Goal: Task Accomplishment & Management: Use online tool/utility

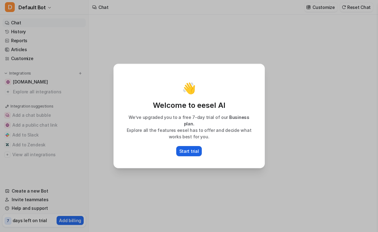
type textarea "**********"
click at [196, 148] on p "Start trial" at bounding box center [189, 151] width 20 height 6
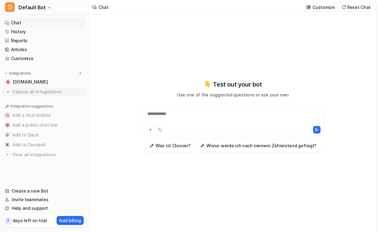
click at [40, 89] on span "Explore all integrations" at bounding box center [48, 92] width 70 height 10
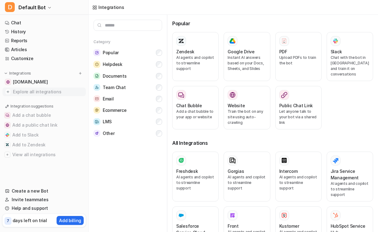
click at [48, 91] on span "Explore all integrations" at bounding box center [48, 92] width 70 height 10
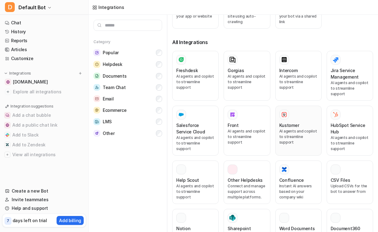
scroll to position [103, 0]
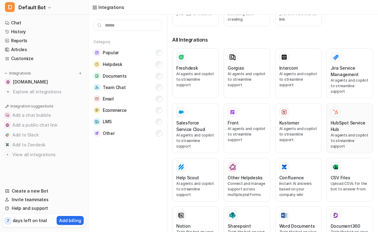
click at [345, 119] on h3 "HubSpot Service Hub" at bounding box center [349, 125] width 38 height 13
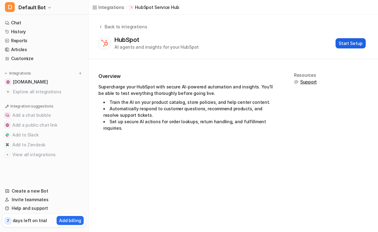
click at [351, 43] on button "Start Setup" at bounding box center [350, 43] width 30 height 10
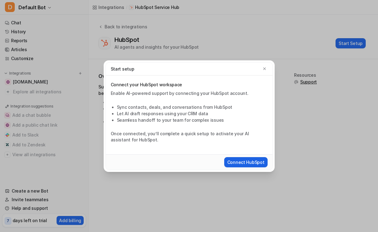
click at [249, 164] on button "Connect HubSpot" at bounding box center [245, 162] width 43 height 10
